Goal: Task Accomplishment & Management: Manage account settings

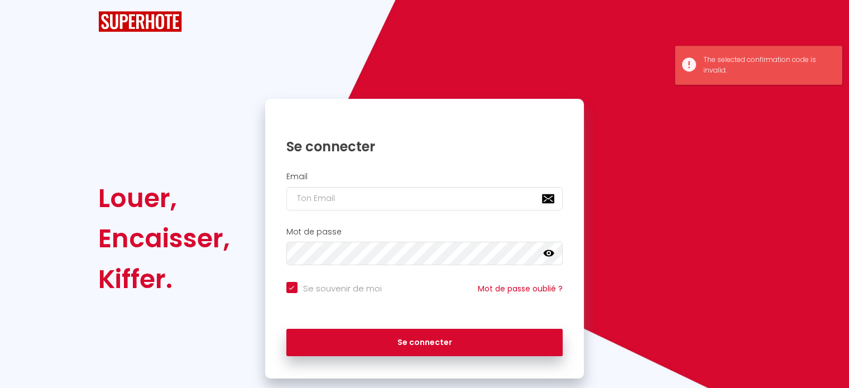
checkbox input "true"
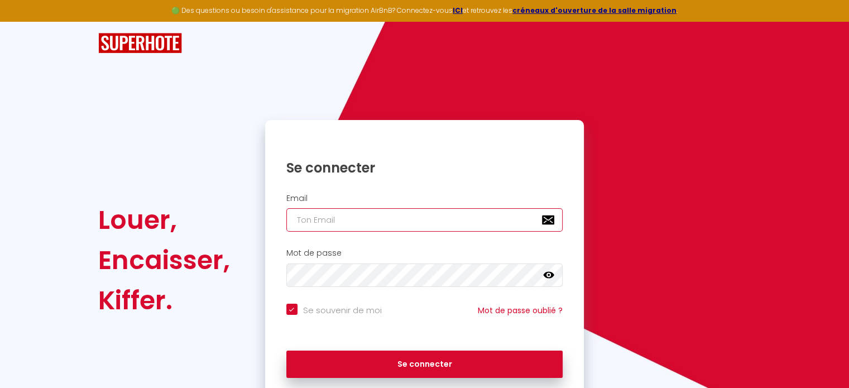
type input "[EMAIL_ADDRESS][DOMAIN_NAME]"
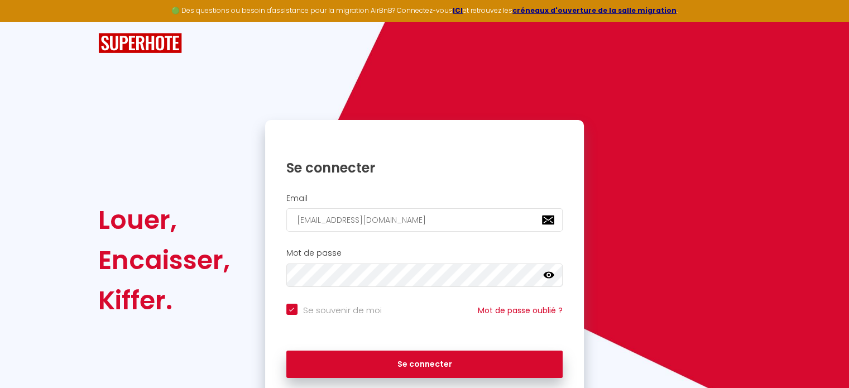
click at [549, 270] on icon at bounding box center [548, 275] width 11 height 11
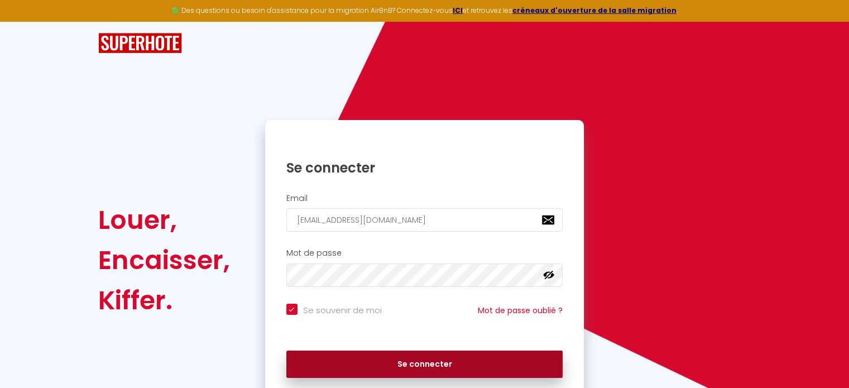
click at [423, 362] on button "Se connecter" at bounding box center [424, 364] width 277 height 28
checkbox input "true"
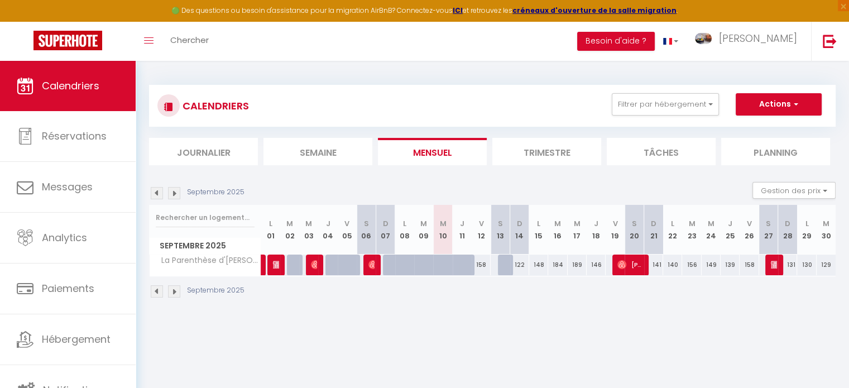
click at [175, 194] on img at bounding box center [174, 193] width 12 height 12
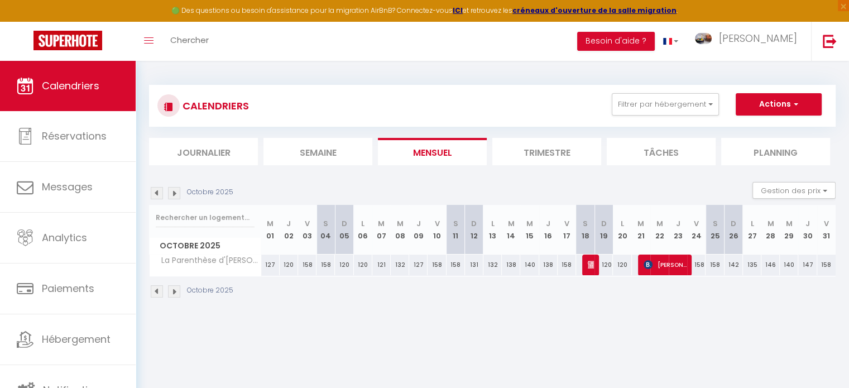
click at [324, 241] on th "S 04" at bounding box center [325, 230] width 18 height 50
click at [324, 229] on th "S 04" at bounding box center [325, 230] width 18 height 50
click at [795, 104] on span "button" at bounding box center [794, 103] width 7 height 11
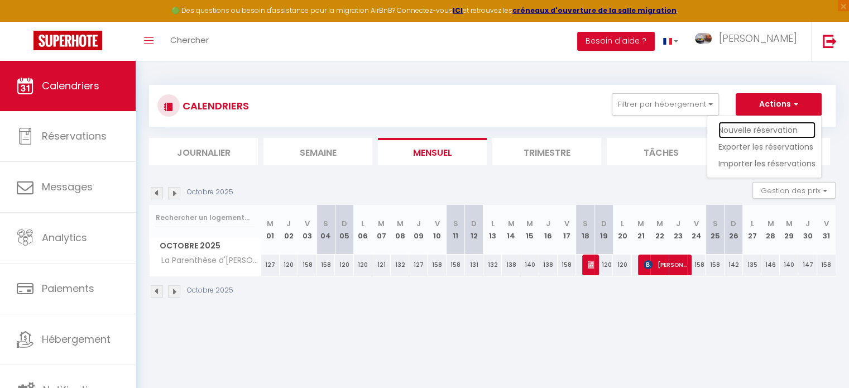
click at [771, 128] on link "Nouvelle réservation" at bounding box center [766, 130] width 97 height 17
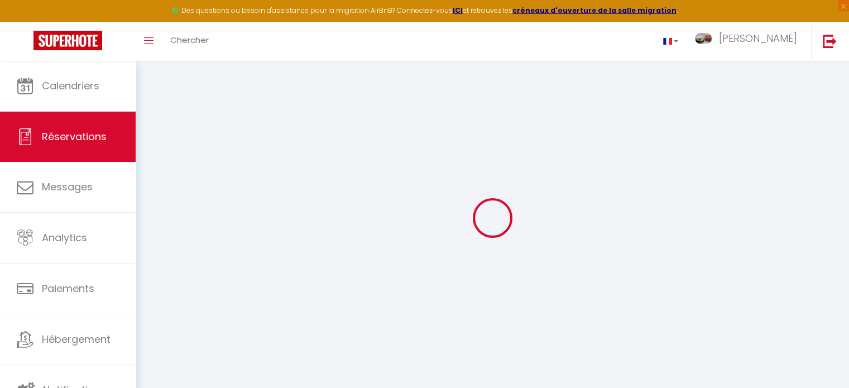
select select
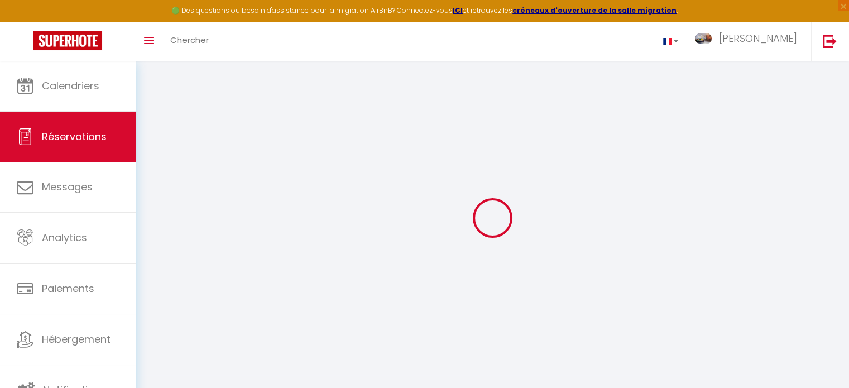
select select
checkbox input "false"
select select
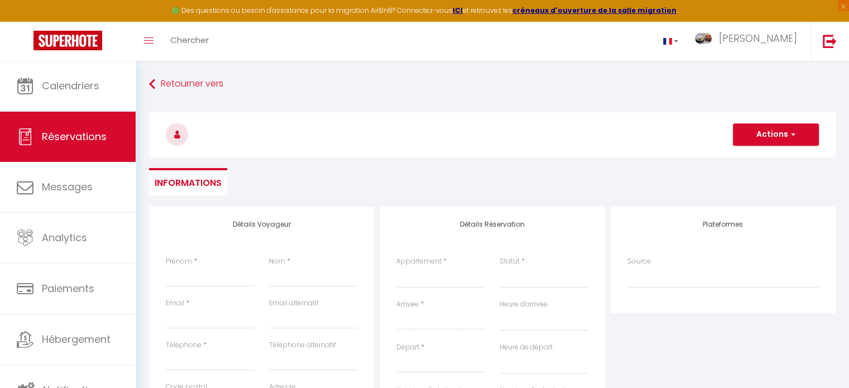
select select
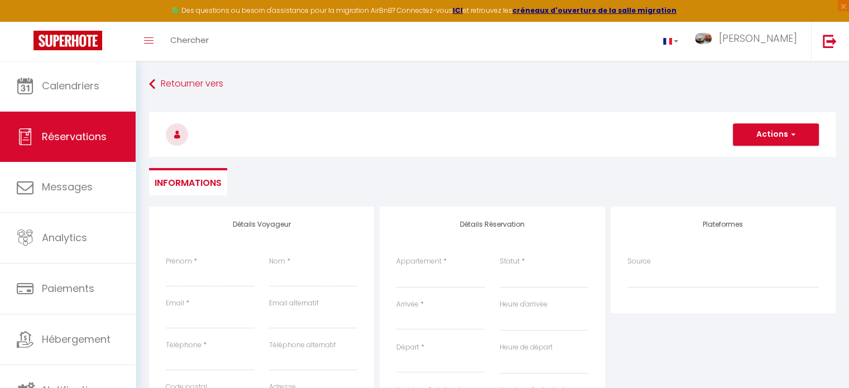
select select
checkbox input "false"
select select
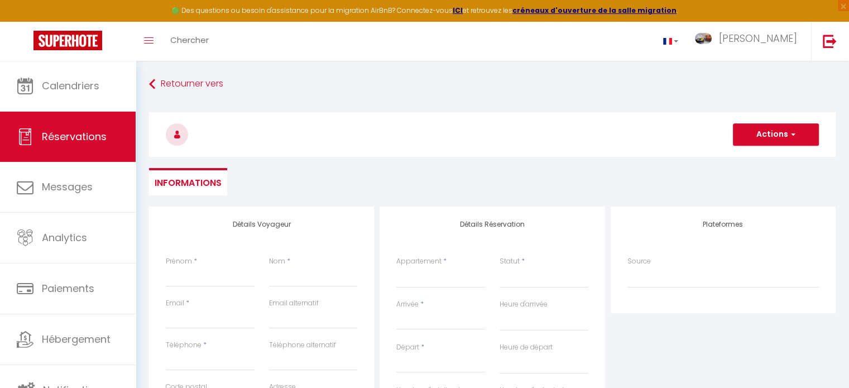
select select
checkbox input "false"
select select
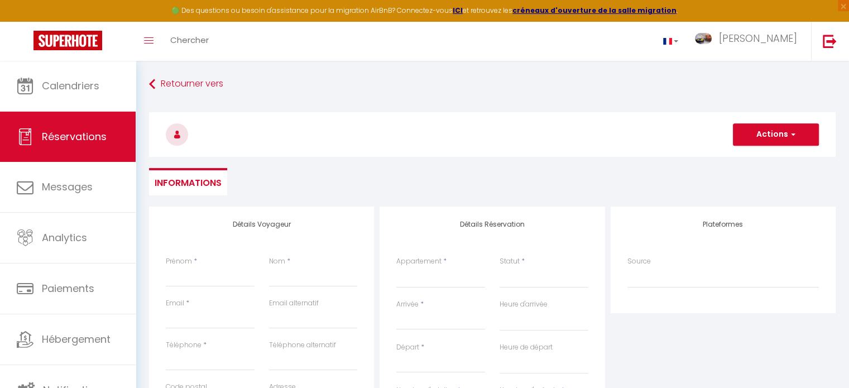
select select
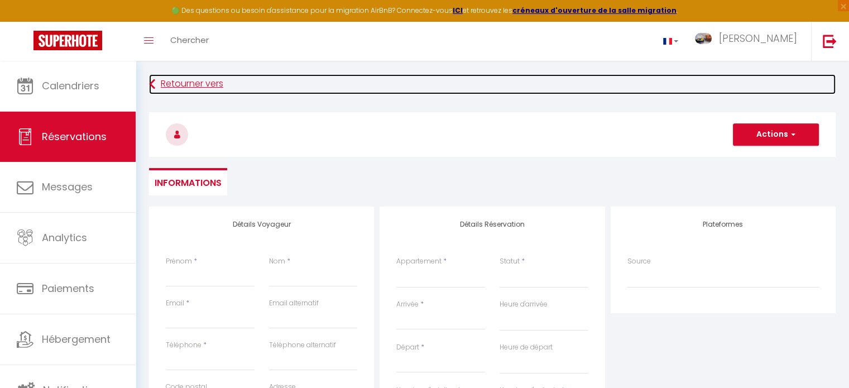
click at [169, 86] on link "Retourner vers" at bounding box center [492, 84] width 686 height 20
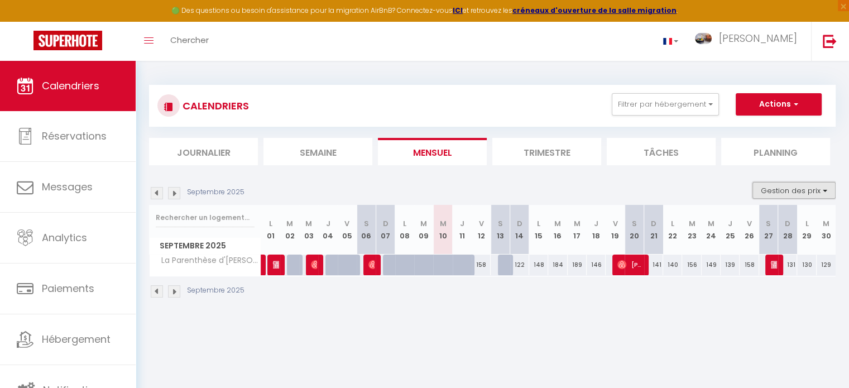
click at [790, 191] on button "Gestion des prix" at bounding box center [793, 190] width 83 height 17
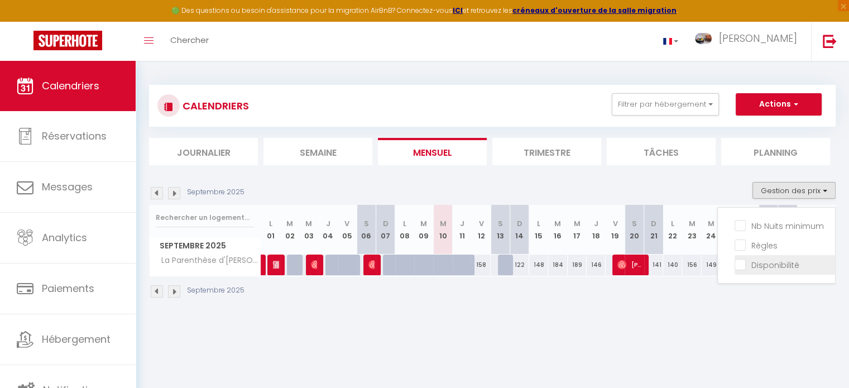
click at [761, 265] on input "Disponibilité" at bounding box center [784, 263] width 100 height 11
checkbox input "true"
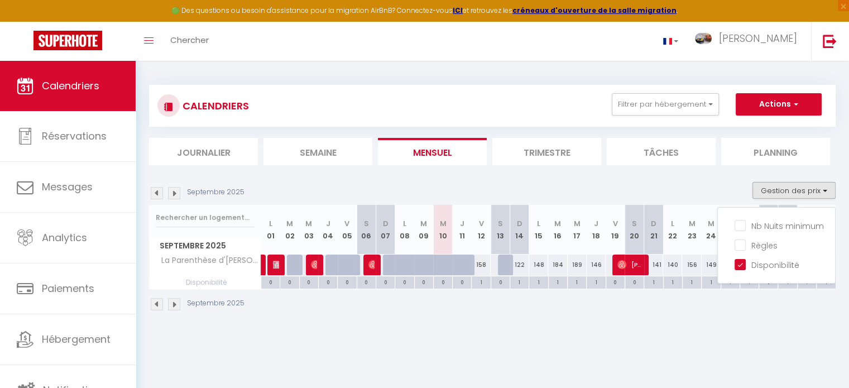
click at [174, 193] on img at bounding box center [174, 193] width 12 height 12
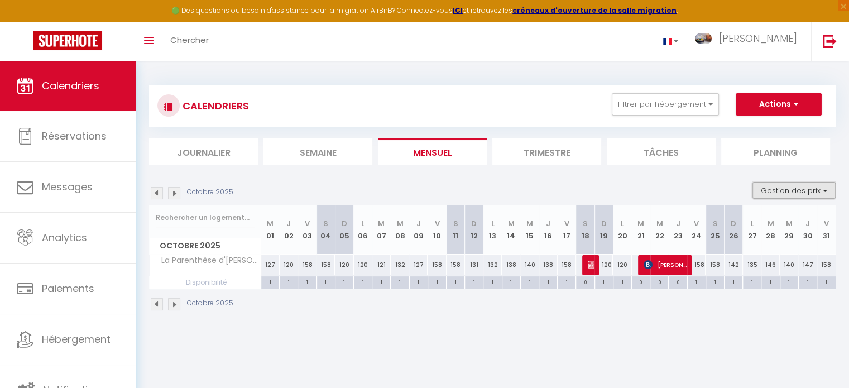
click at [825, 189] on button "Gestion des prix" at bounding box center [793, 190] width 83 height 17
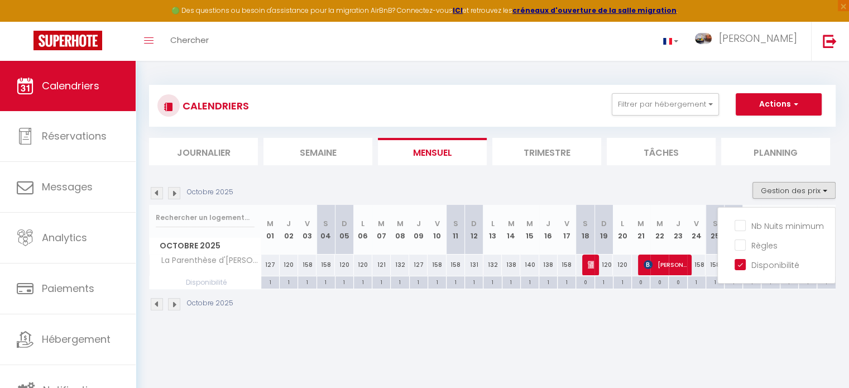
click at [326, 235] on th "S 04" at bounding box center [325, 230] width 18 height 50
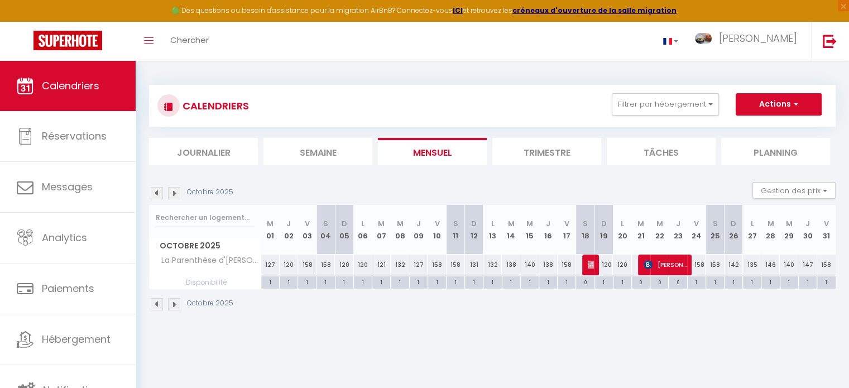
click at [328, 223] on th "S 04" at bounding box center [325, 230] width 18 height 50
click at [325, 233] on th "S 04" at bounding box center [325, 230] width 18 height 50
click at [327, 251] on th "S 04" at bounding box center [325, 230] width 18 height 50
click at [814, 194] on button "Gestion des prix" at bounding box center [793, 190] width 83 height 17
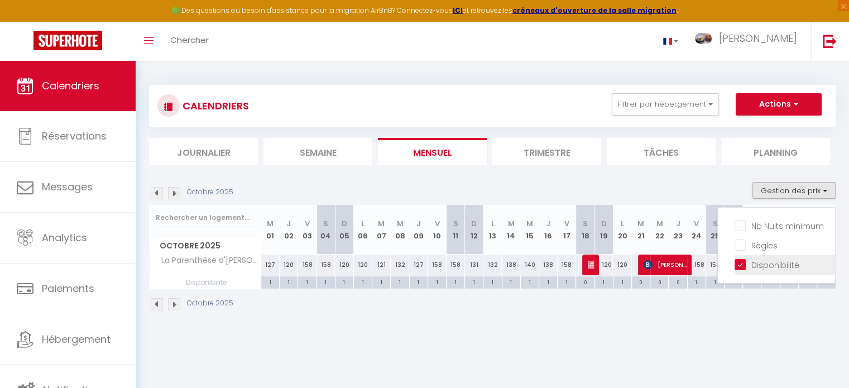
click at [762, 259] on input "Disponibilité" at bounding box center [784, 263] width 100 height 11
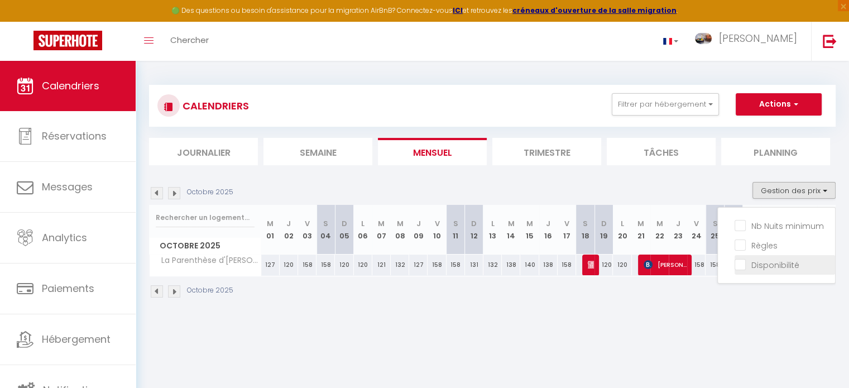
click at [752, 261] on input "Disponibilité" at bounding box center [784, 263] width 100 height 11
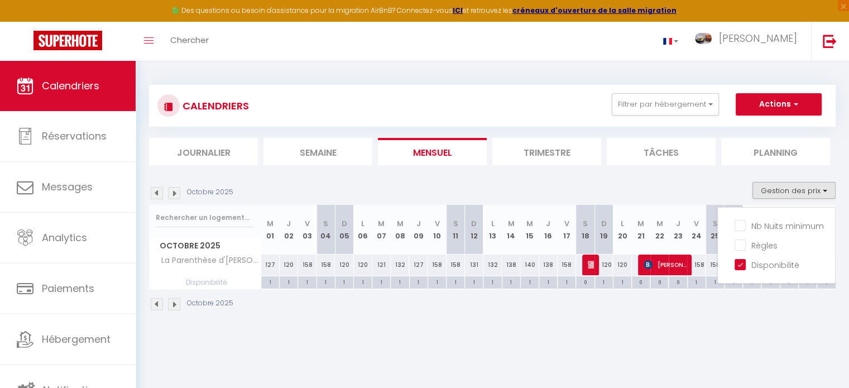
click at [324, 249] on th "S 04" at bounding box center [325, 230] width 18 height 50
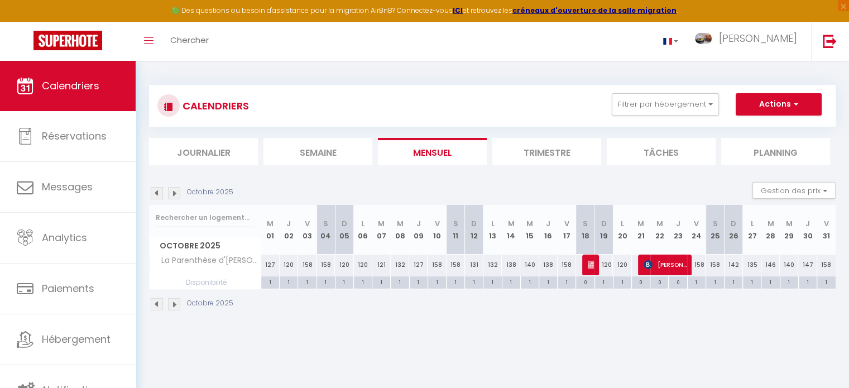
click at [324, 249] on th "S 04" at bounding box center [325, 230] width 18 height 50
click at [797, 194] on button "Gestion des prix" at bounding box center [793, 190] width 83 height 17
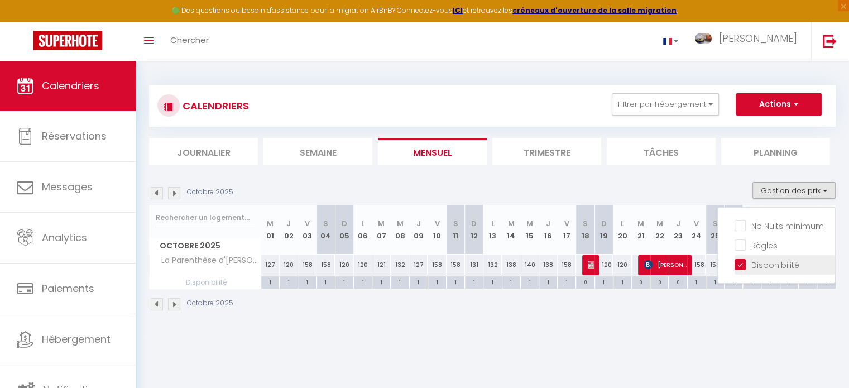
click at [757, 263] on input "Disponibilité" at bounding box center [784, 263] width 100 height 11
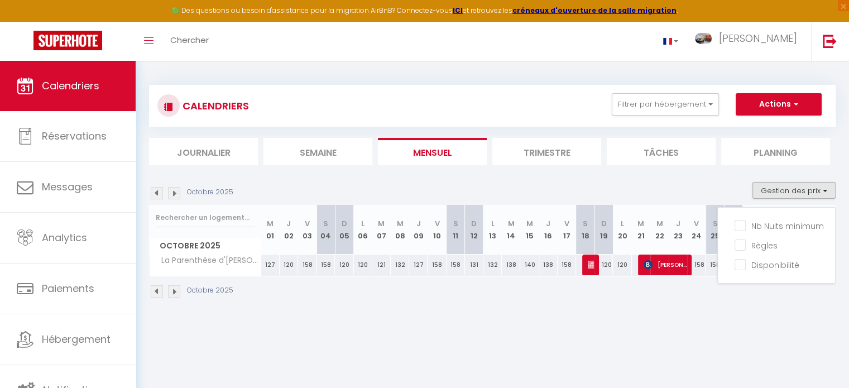
click at [320, 223] on th "S 04" at bounding box center [325, 230] width 18 height 50
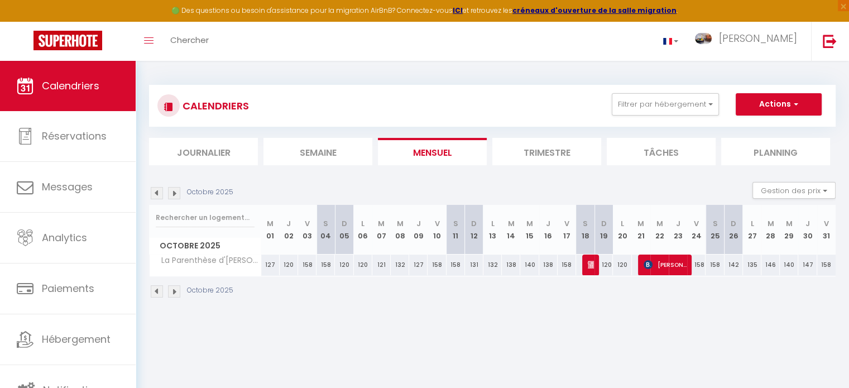
click at [320, 223] on th "S 04" at bounding box center [325, 230] width 18 height 50
click at [780, 186] on button "Gestion des prix" at bounding box center [793, 190] width 83 height 17
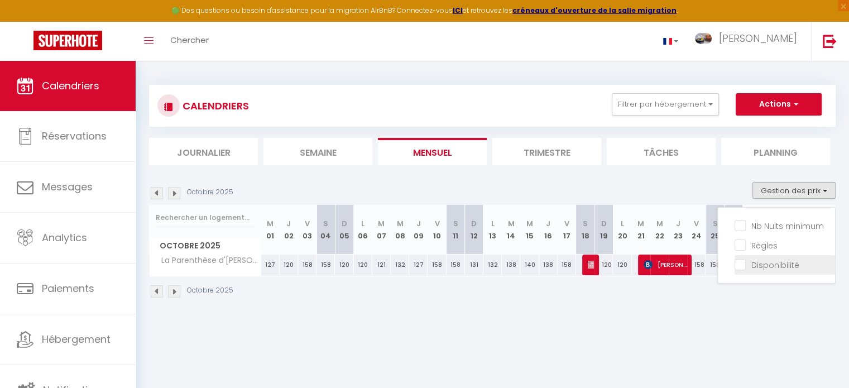
click at [763, 266] on input "Disponibilité" at bounding box center [784, 263] width 100 height 11
checkbox input "true"
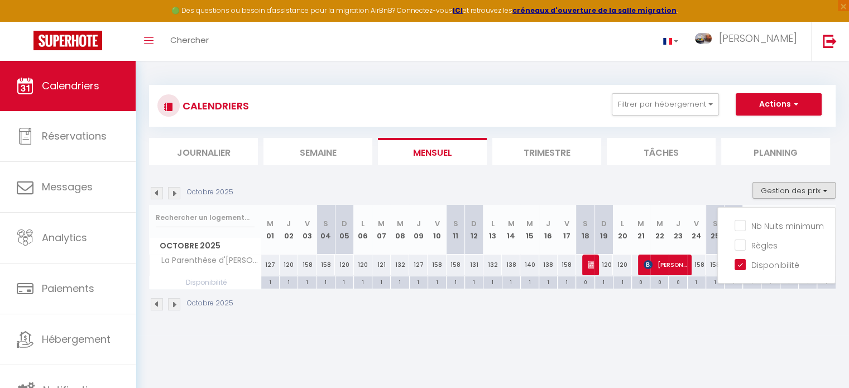
click at [323, 284] on div "1" at bounding box center [326, 281] width 18 height 11
select select "1"
type input "[PERSON_NAME] 04 Octobre 2025"
type input "Dim 05 Octobre 2025"
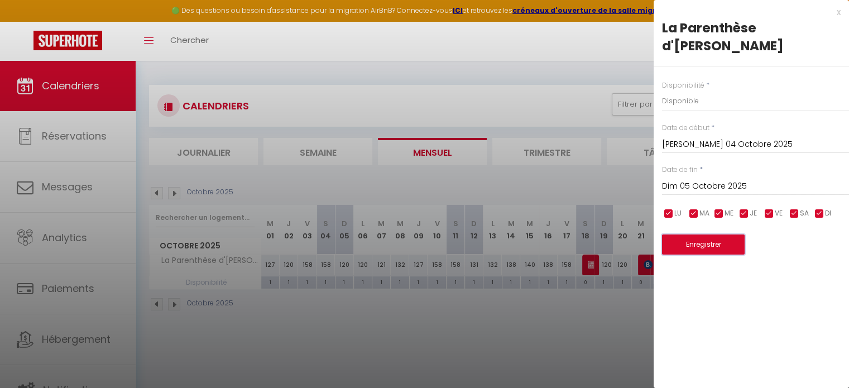
click at [706, 234] on button "Enregistrer" at bounding box center [703, 244] width 83 height 20
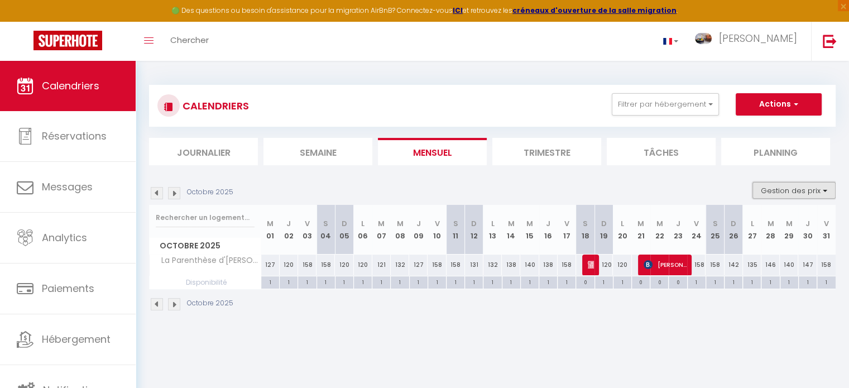
click at [825, 190] on button "Gestion des prix" at bounding box center [793, 190] width 83 height 17
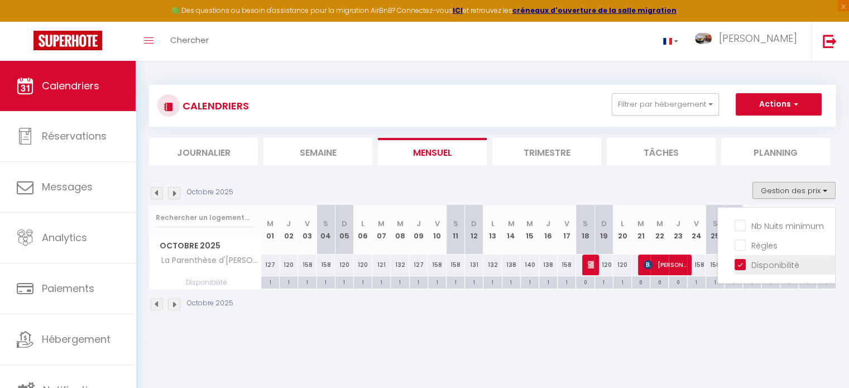
click at [775, 263] on input "Disponibilité" at bounding box center [784, 263] width 100 height 11
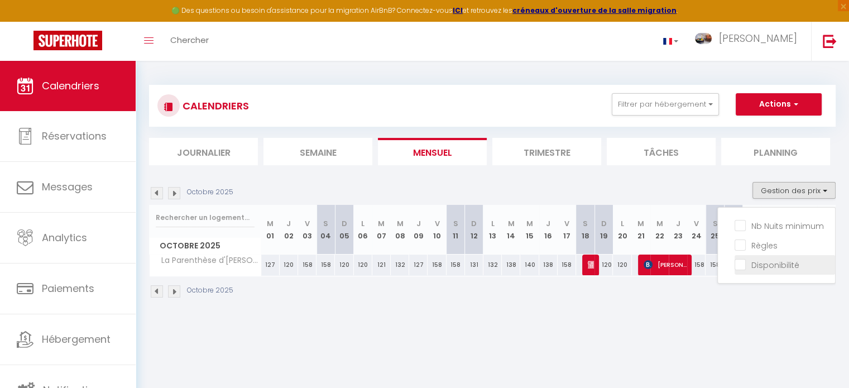
click at [775, 263] on input "Disponibilité" at bounding box center [784, 263] width 100 height 11
checkbox input "true"
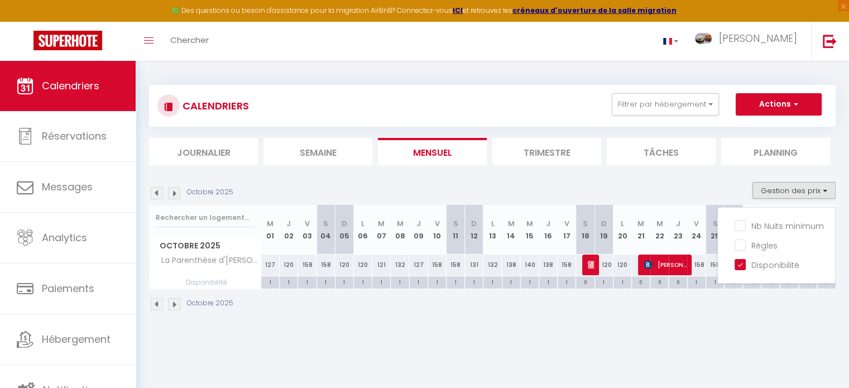
click at [320, 281] on div "1" at bounding box center [326, 281] width 18 height 11
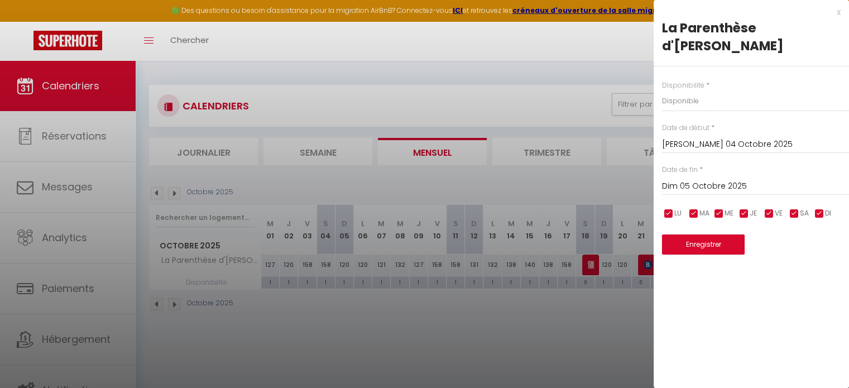
click at [792, 208] on input "checkbox" at bounding box center [794, 213] width 11 height 11
checkbox input "false"
click at [700, 234] on button "Enregistrer" at bounding box center [703, 244] width 83 height 20
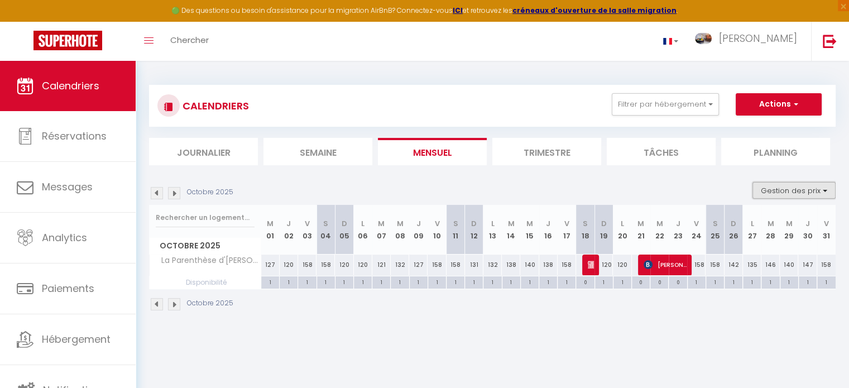
click at [824, 191] on button "Gestion des prix" at bounding box center [793, 190] width 83 height 17
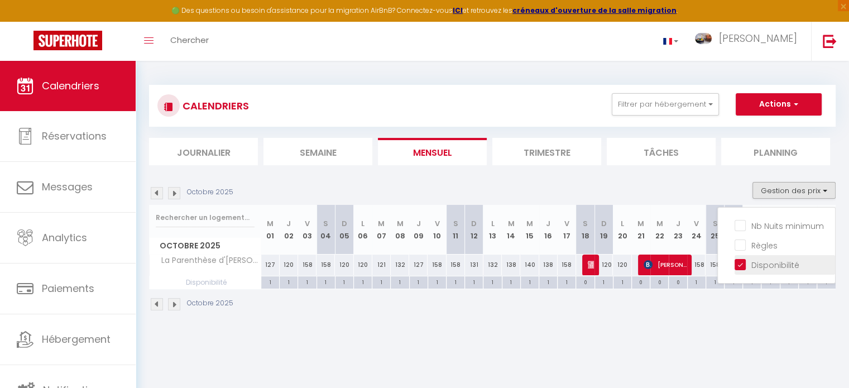
click at [775, 261] on input "Disponibilité" at bounding box center [784, 263] width 100 height 11
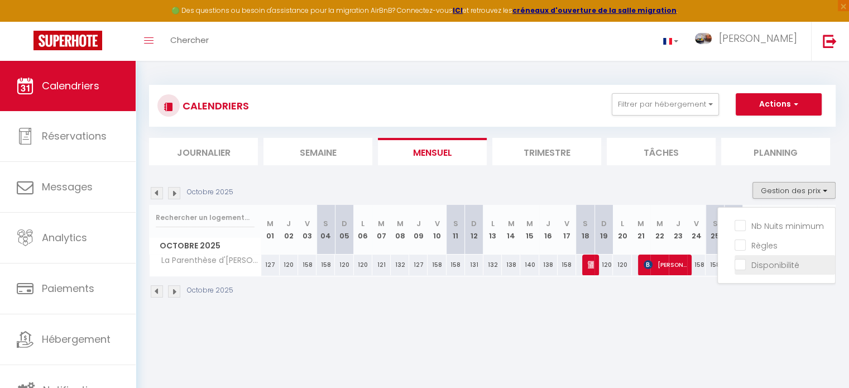
click at [775, 261] on input "Disponibilité" at bounding box center [784, 263] width 100 height 11
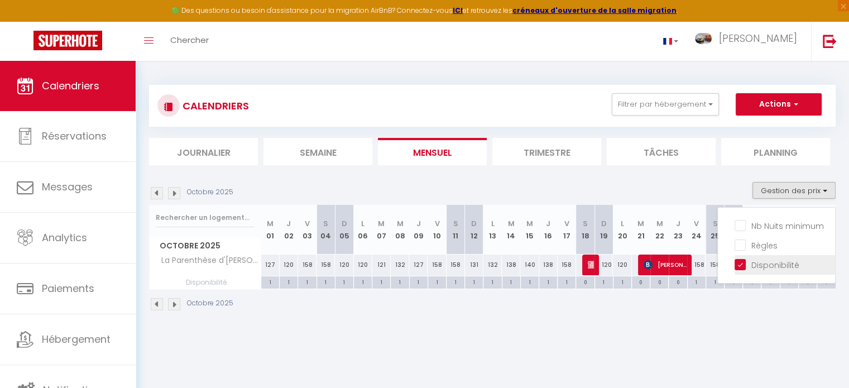
click at [775, 261] on input "Disponibilité" at bounding box center [784, 263] width 100 height 11
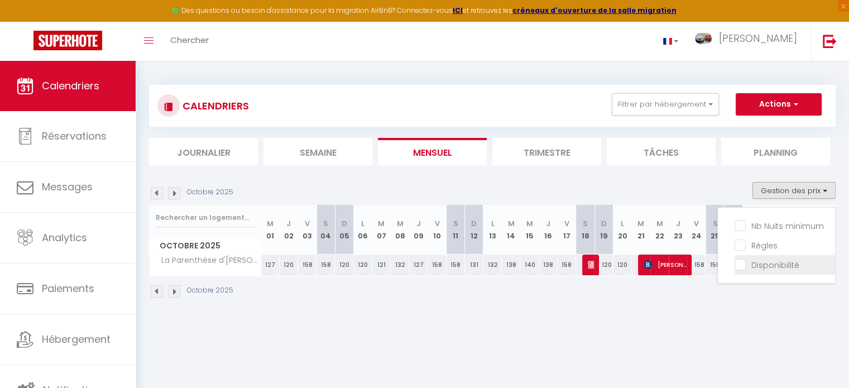
click at [770, 265] on input "Disponibilité" at bounding box center [784, 263] width 100 height 11
checkbox input "true"
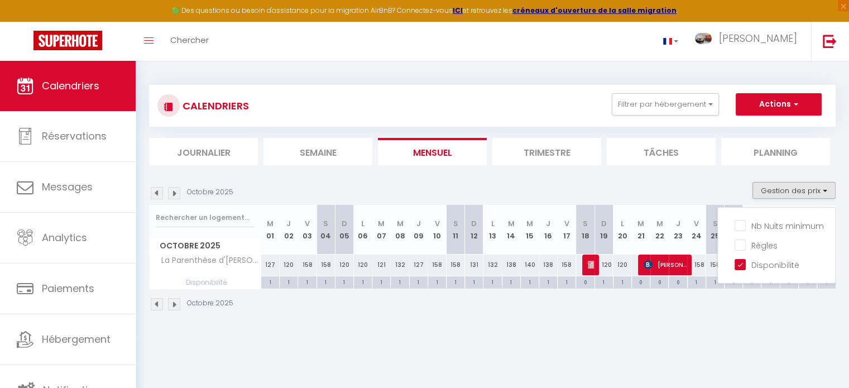
click at [325, 280] on div "1" at bounding box center [326, 281] width 18 height 11
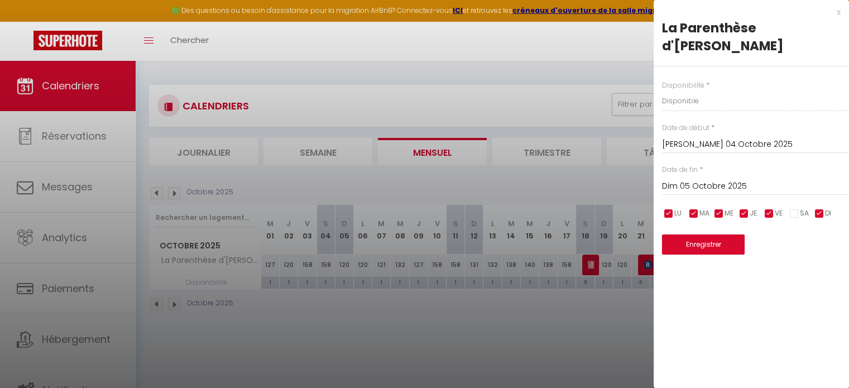
click at [795, 208] on input "checkbox" at bounding box center [794, 213] width 11 height 11
checkbox input "true"
click at [817, 208] on input "checkbox" at bounding box center [819, 213] width 11 height 11
checkbox input "false"
click at [792, 208] on input "checkbox" at bounding box center [794, 213] width 11 height 11
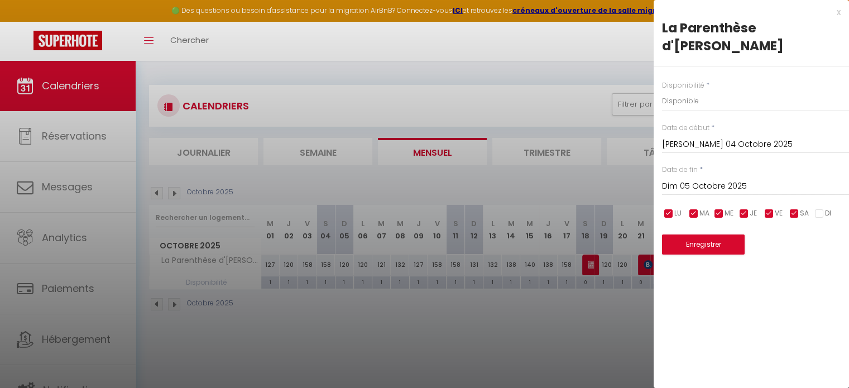
checkbox input "false"
click at [770, 208] on input "checkbox" at bounding box center [768, 213] width 11 height 11
checkbox input "false"
click at [745, 208] on input "checkbox" at bounding box center [743, 213] width 11 height 11
checkbox input "false"
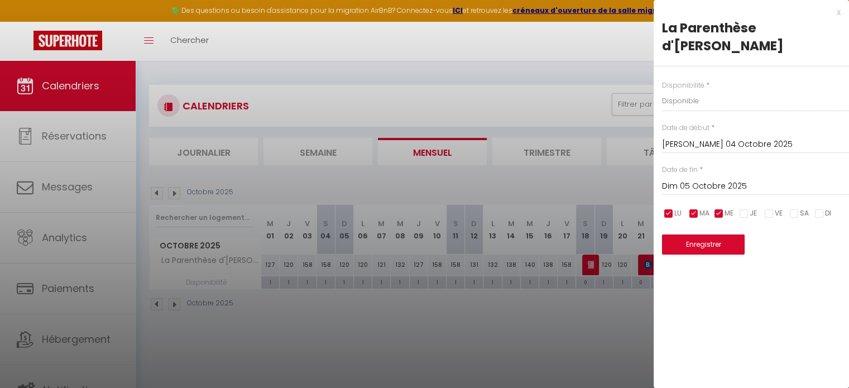
click at [717, 208] on input "checkbox" at bounding box center [718, 213] width 11 height 11
checkbox input "false"
click at [690, 208] on input "checkbox" at bounding box center [693, 213] width 11 height 11
checkbox input "false"
click at [666, 208] on input "checkbox" at bounding box center [668, 213] width 11 height 11
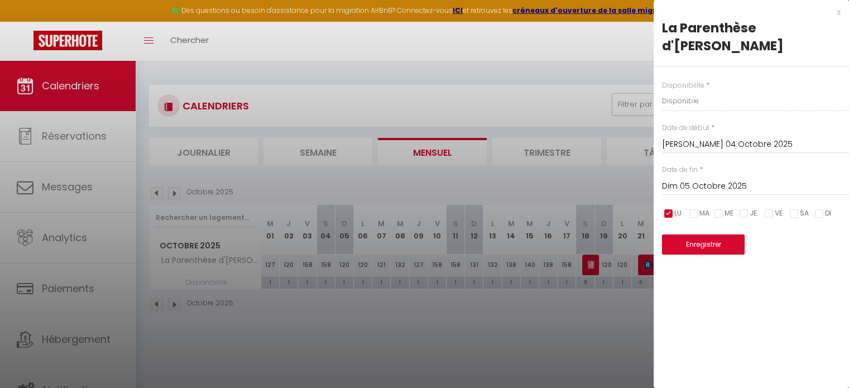
checkbox input "false"
click at [799, 208] on input "checkbox" at bounding box center [794, 213] width 11 height 11
checkbox input "true"
click at [715, 234] on button "Enregistrer" at bounding box center [703, 244] width 83 height 20
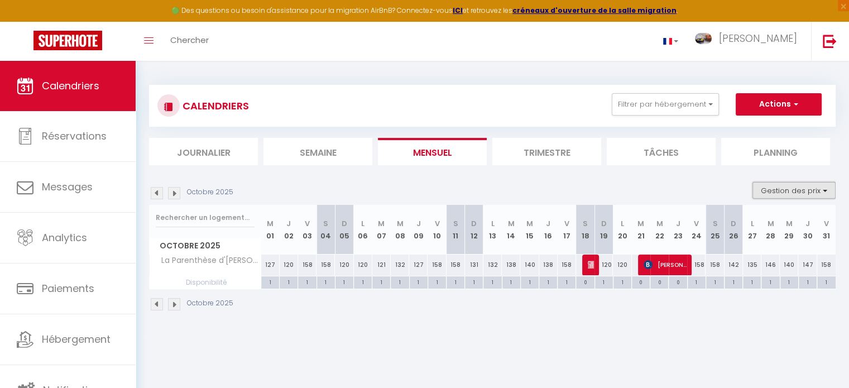
click at [823, 188] on button "Gestion des prix" at bounding box center [793, 190] width 83 height 17
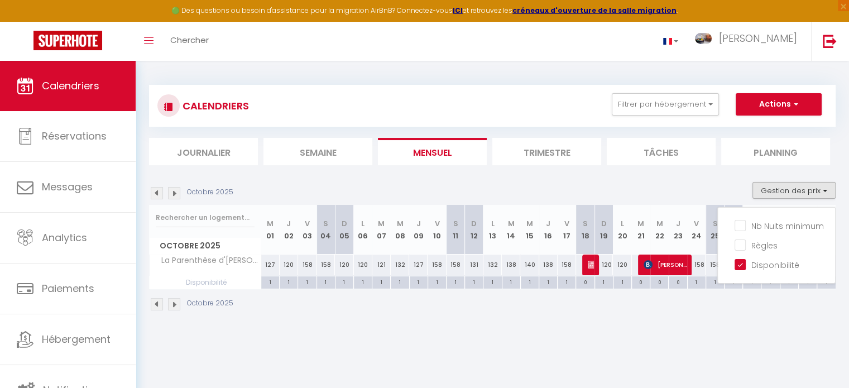
click at [323, 278] on div "1" at bounding box center [326, 281] width 18 height 11
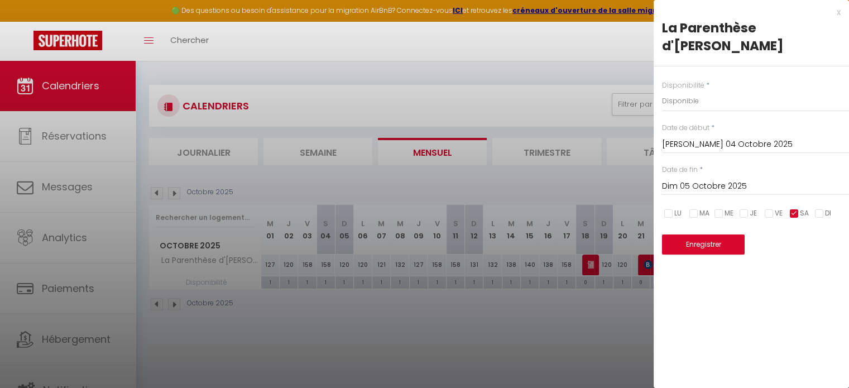
click at [670, 208] on input "checkbox" at bounding box center [668, 213] width 11 height 11
checkbox input "true"
click at [694, 208] on input "checkbox" at bounding box center [693, 213] width 11 height 11
checkbox input "true"
click at [724, 208] on input "checkbox" at bounding box center [718, 213] width 11 height 11
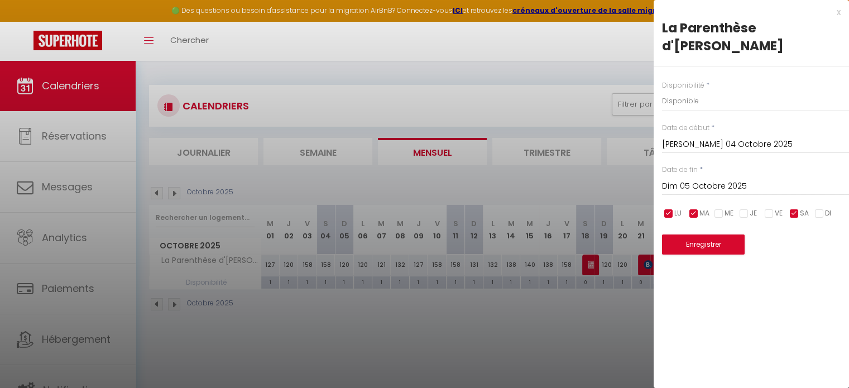
checkbox input "true"
click at [742, 208] on input "checkbox" at bounding box center [743, 213] width 11 height 11
checkbox input "true"
click at [768, 208] on input "checkbox" at bounding box center [768, 213] width 11 height 11
checkbox input "true"
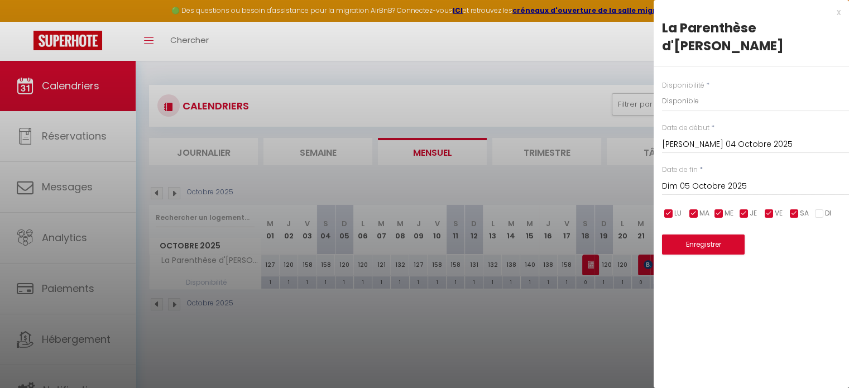
click at [817, 208] on input "checkbox" at bounding box center [819, 213] width 11 height 11
checkbox input "true"
click at [790, 208] on input "checkbox" at bounding box center [794, 213] width 11 height 11
click at [792, 208] on input "checkbox" at bounding box center [794, 213] width 11 height 11
checkbox input "true"
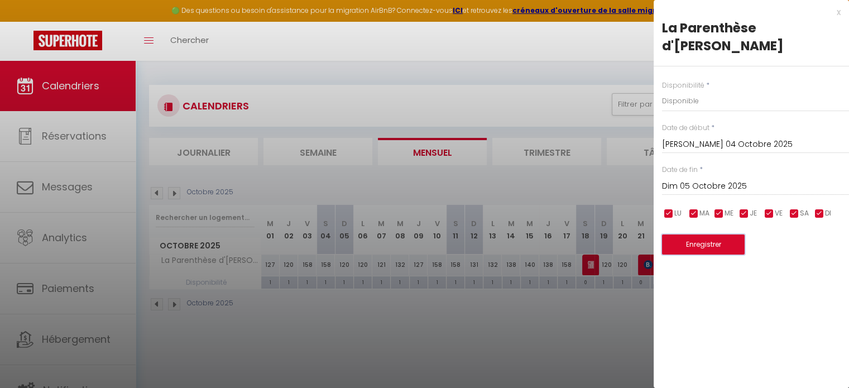
click at [699, 234] on button "Enregistrer" at bounding box center [703, 244] width 83 height 20
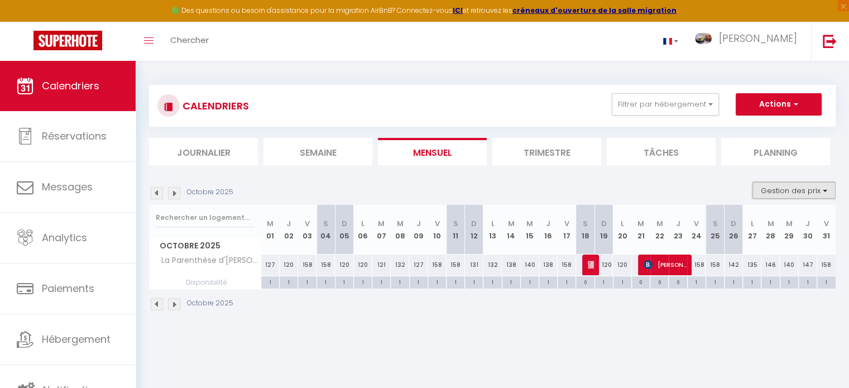
click at [826, 190] on button "Gestion des prix" at bounding box center [793, 190] width 83 height 17
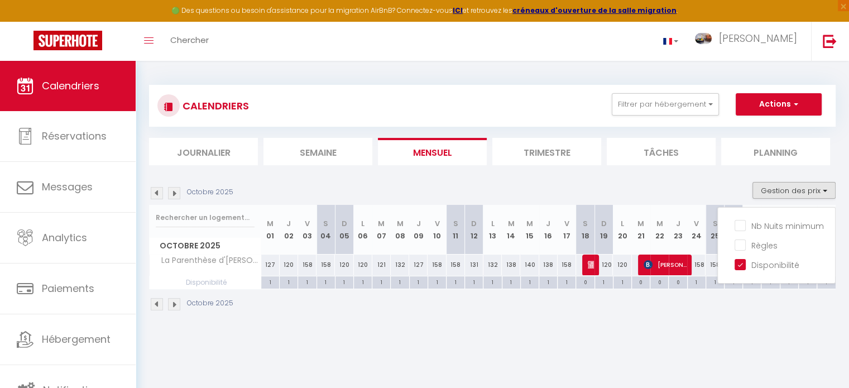
click at [205, 283] on span "Disponibilité" at bounding box center [205, 282] width 111 height 12
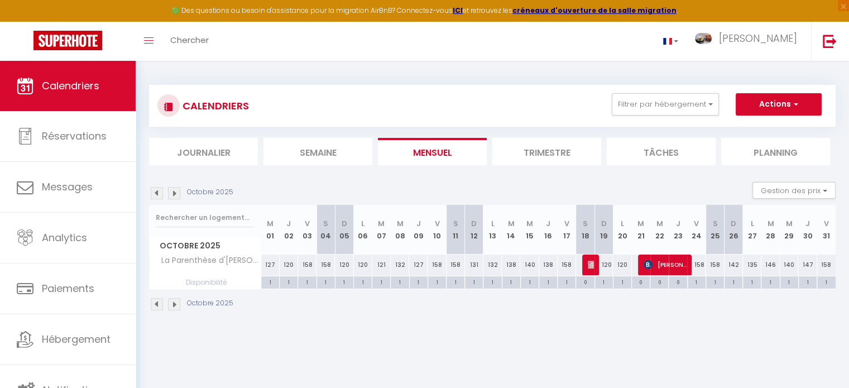
click at [325, 283] on div "1" at bounding box center [326, 281] width 18 height 11
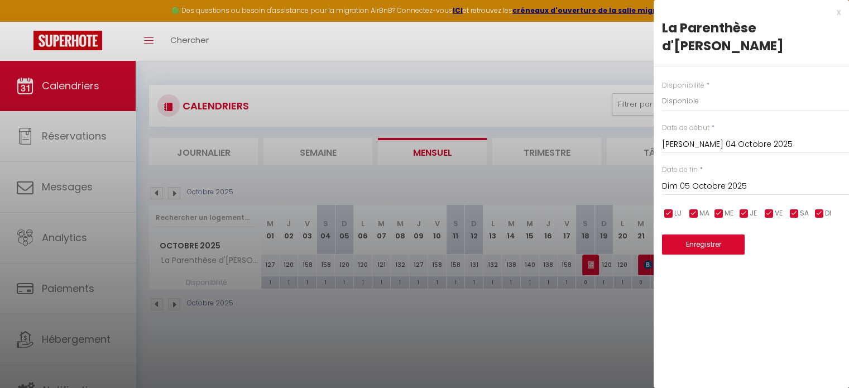
click at [793, 208] on input "checkbox" at bounding box center [794, 213] width 11 height 11
checkbox input "false"
click at [715, 234] on button "Enregistrer" at bounding box center [703, 244] width 83 height 20
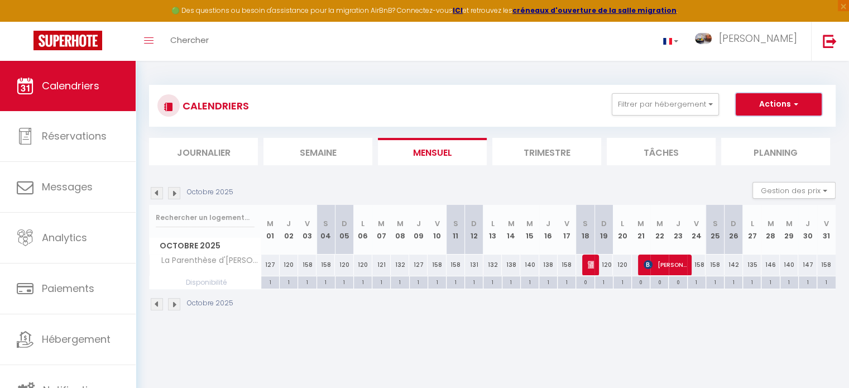
click at [795, 103] on span "button" at bounding box center [794, 103] width 7 height 11
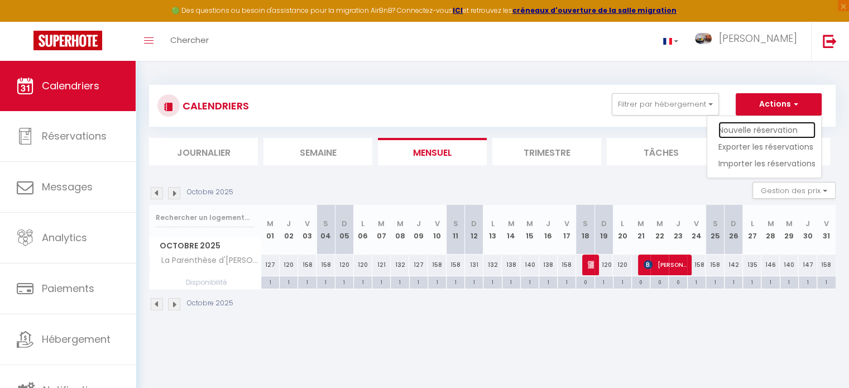
click at [725, 129] on link "Nouvelle réservation" at bounding box center [766, 130] width 97 height 17
select select
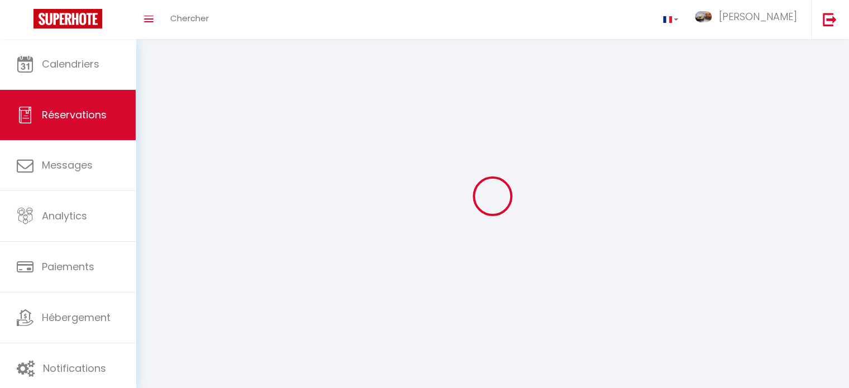
select select
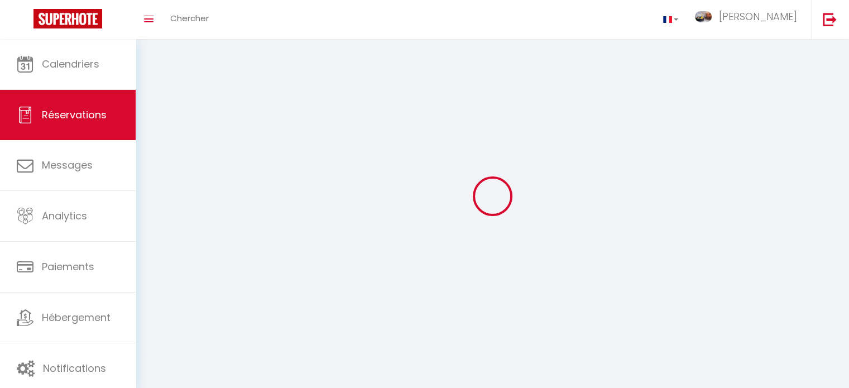
select select
checkbox input "false"
select select
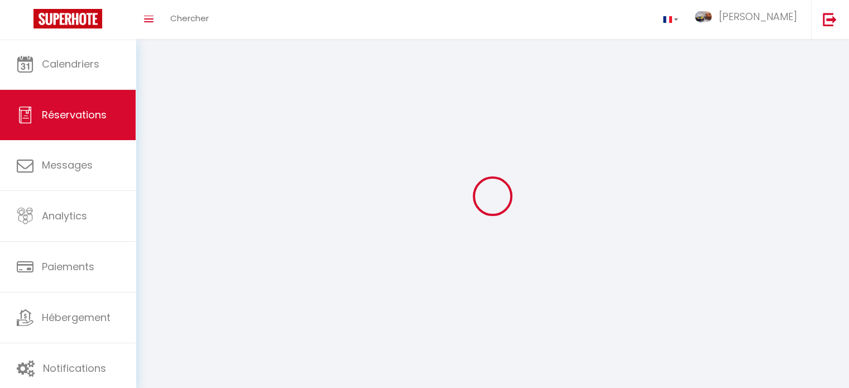
select select
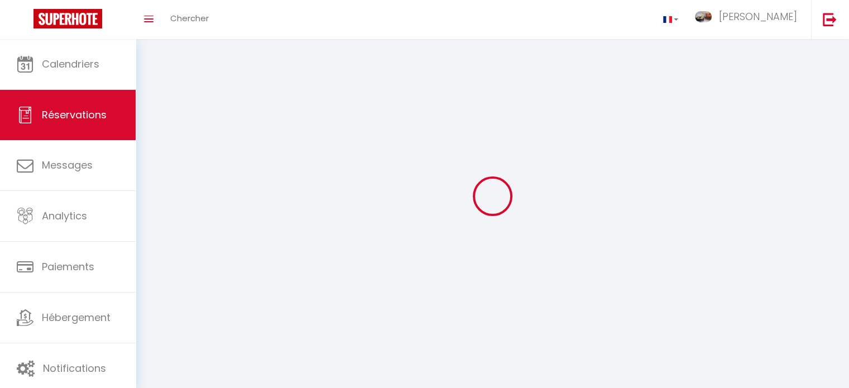
select select
checkbox input "false"
select select
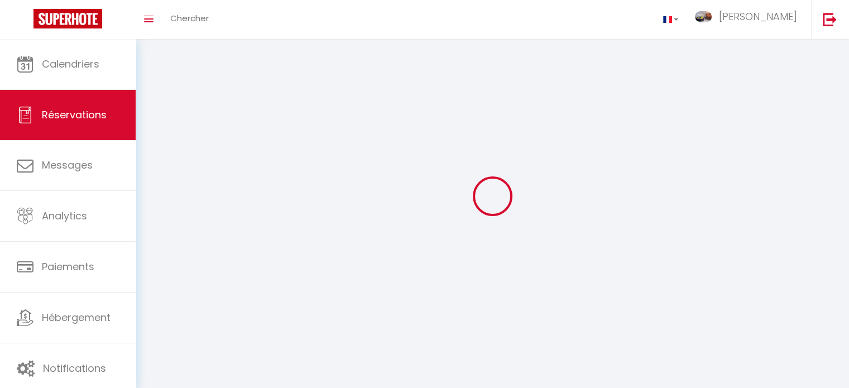
select select
checkbox input "false"
select select
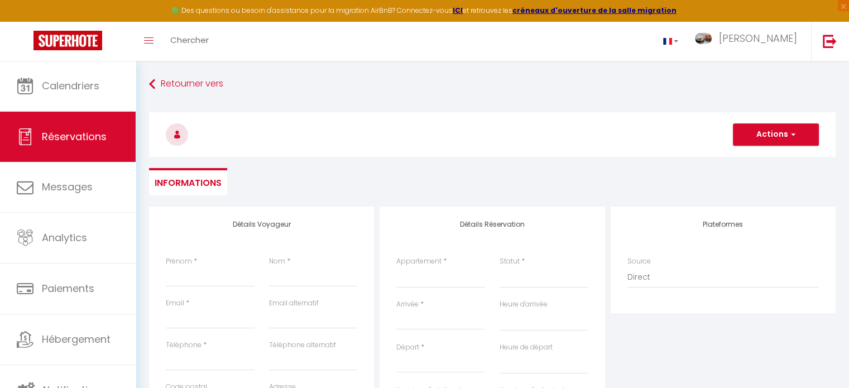
select select
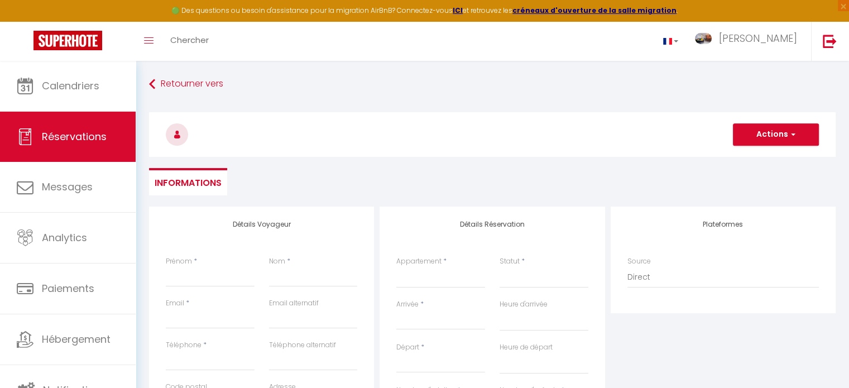
select select
checkbox input "false"
select select
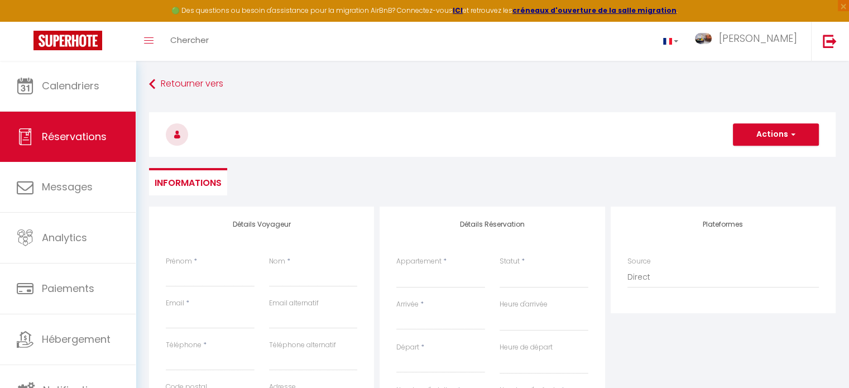
select select
checkbox input "false"
select select
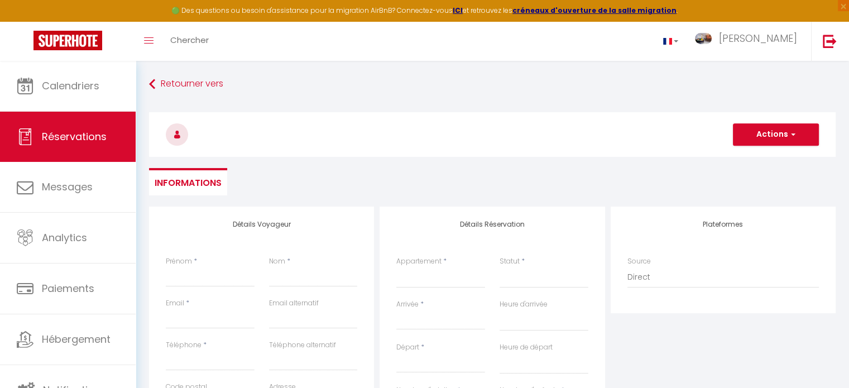
select select
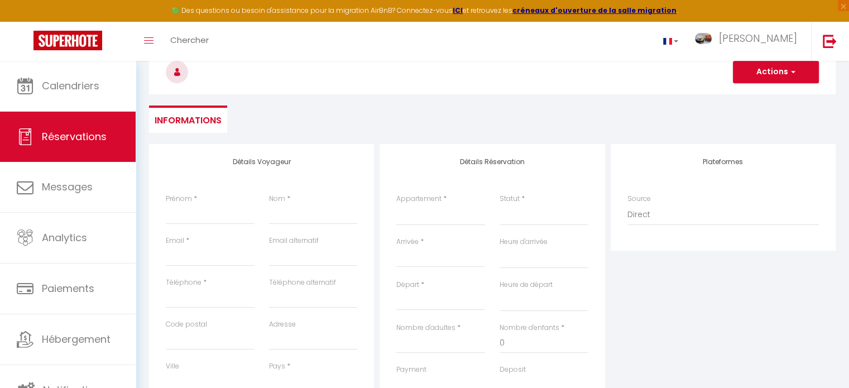
scroll to position [2, 0]
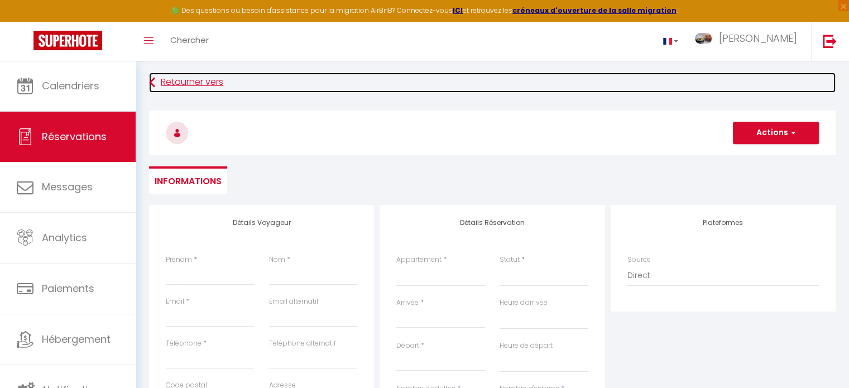
click at [178, 80] on link "Retourner vers" at bounding box center [492, 83] width 686 height 20
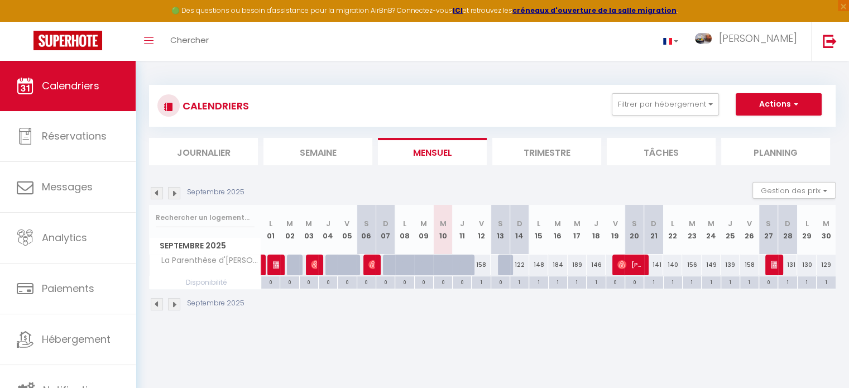
click at [176, 196] on img at bounding box center [174, 193] width 12 height 12
